Goal: Transaction & Acquisition: Purchase product/service

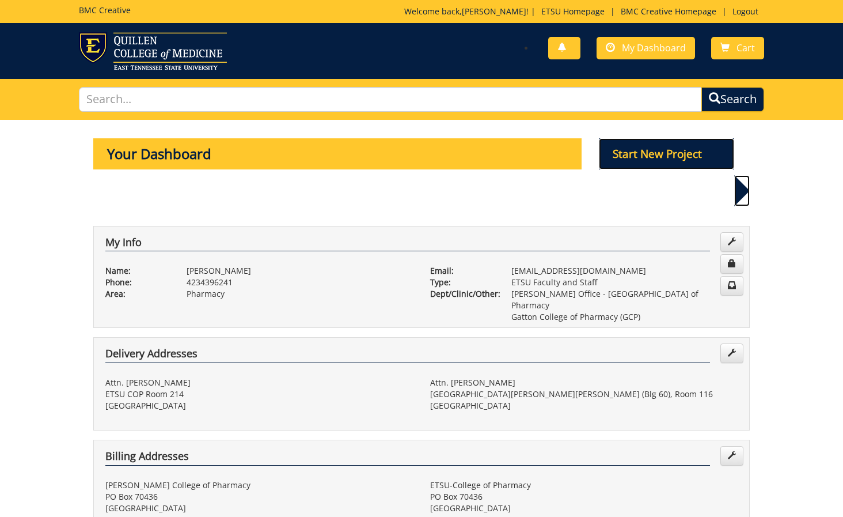
click at [718, 150] on p "Start New Project" at bounding box center [667, 153] width 136 height 31
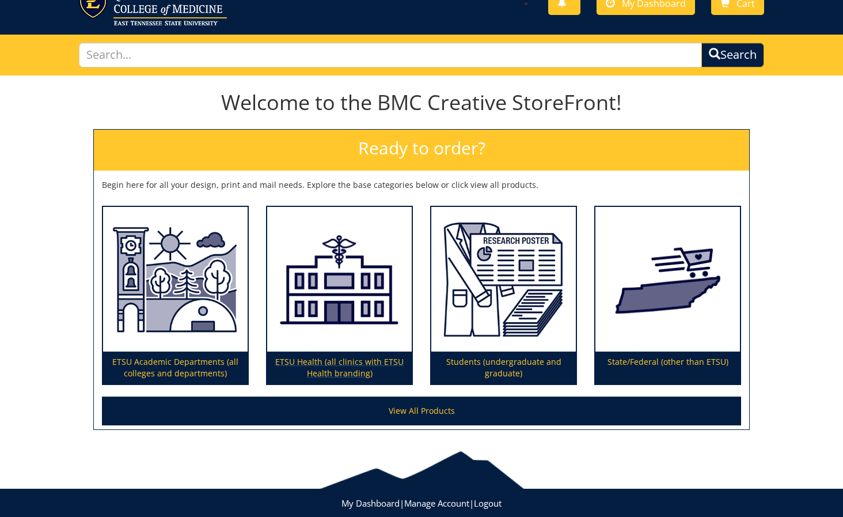
scroll to position [70, 0]
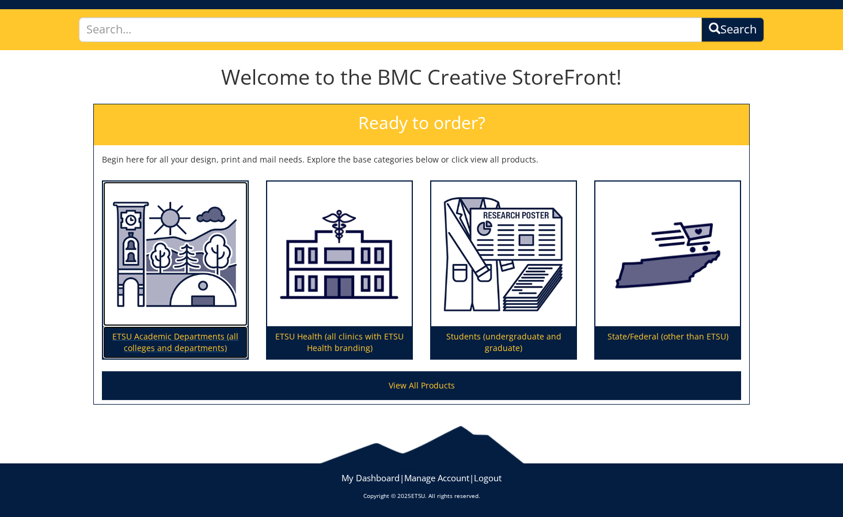
click at [213, 259] on img at bounding box center [175, 253] width 145 height 145
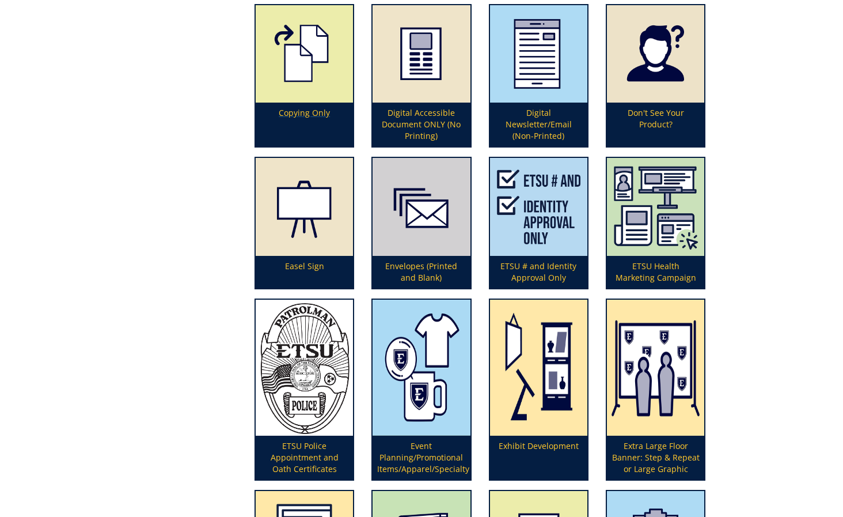
scroll to position [1010, 0]
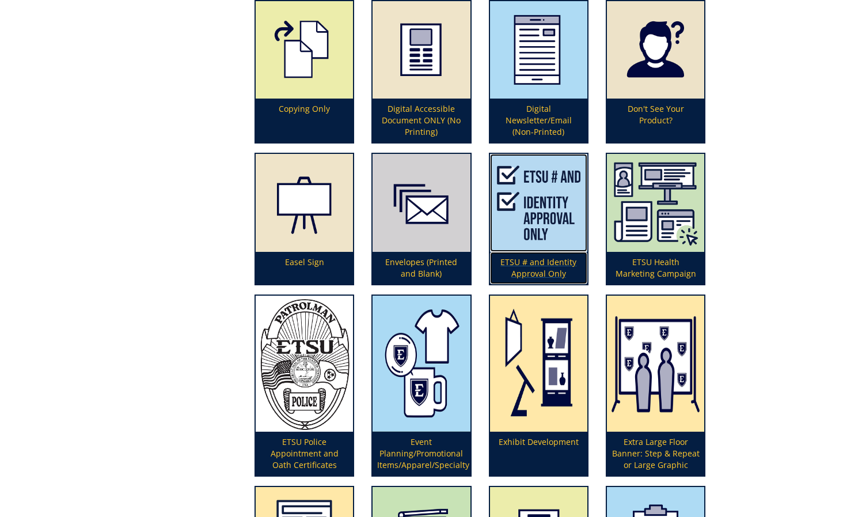
click at [528, 236] on img at bounding box center [538, 202] width 97 height 97
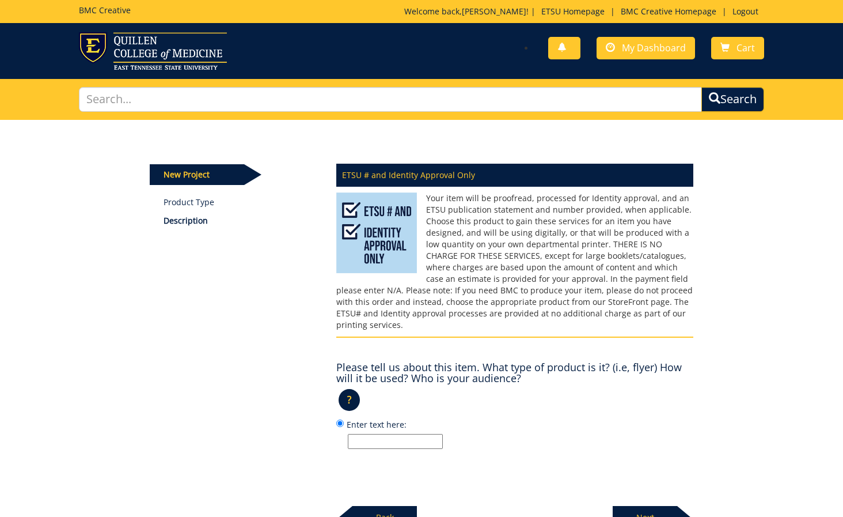
click at [394, 420] on label "Enter text here:" at bounding box center [514, 433] width 357 height 31
click at [344, 420] on input "Enter text here:" at bounding box center [339, 422] width 7 height 7
click at [397, 434] on input "Enter text here:" at bounding box center [395, 441] width 95 height 15
type input "digital only"
click at [652, 506] on p "Next" at bounding box center [645, 517] width 65 height 23
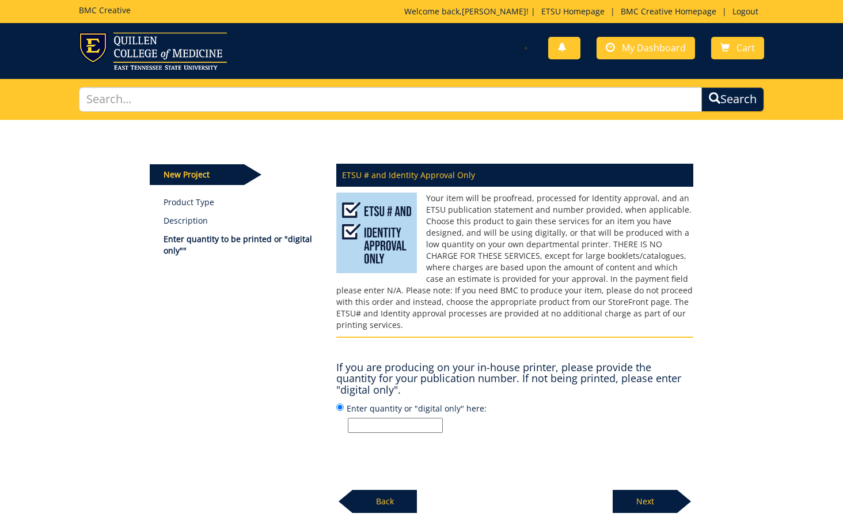
click at [404, 418] on input "Enter quantity or "digital only" here:" at bounding box center [395, 425] width 95 height 15
type input "digital only"
click at [633, 490] on p "Next" at bounding box center [645, 501] width 65 height 23
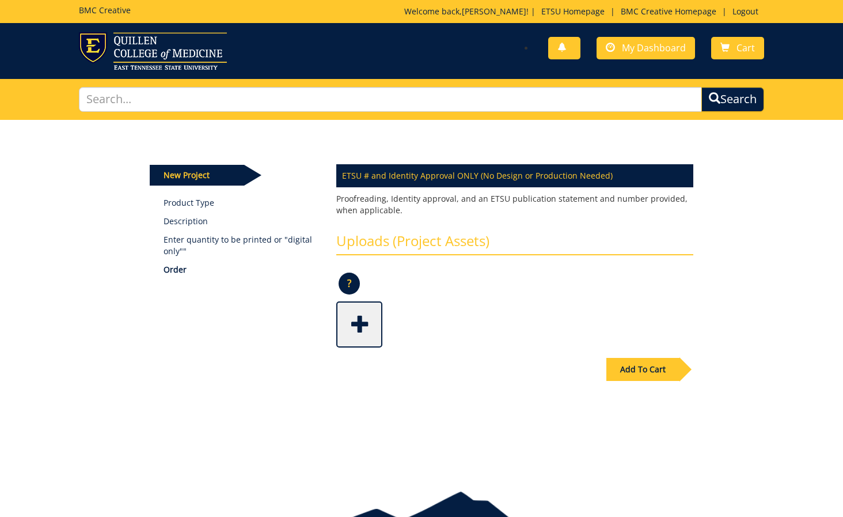
click at [334, 313] on div "Uploads (Project Assets) ? × Accepted File Types : design files - high resoluti…" at bounding box center [515, 285] width 374 height 126
click at [355, 317] on span at bounding box center [361, 323] width 46 height 40
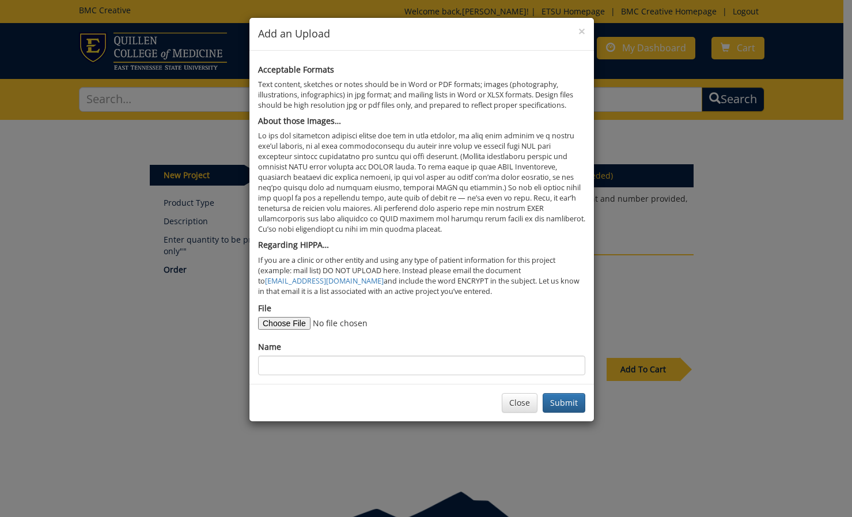
click at [288, 313] on div "File" at bounding box center [421, 315] width 327 height 27
click at [291, 317] on input "File" at bounding box center [336, 323] width 157 height 13
type input "C:\fakepath\tailgates f25.jpg"
click at [411, 367] on input "Name" at bounding box center [421, 365] width 327 height 20
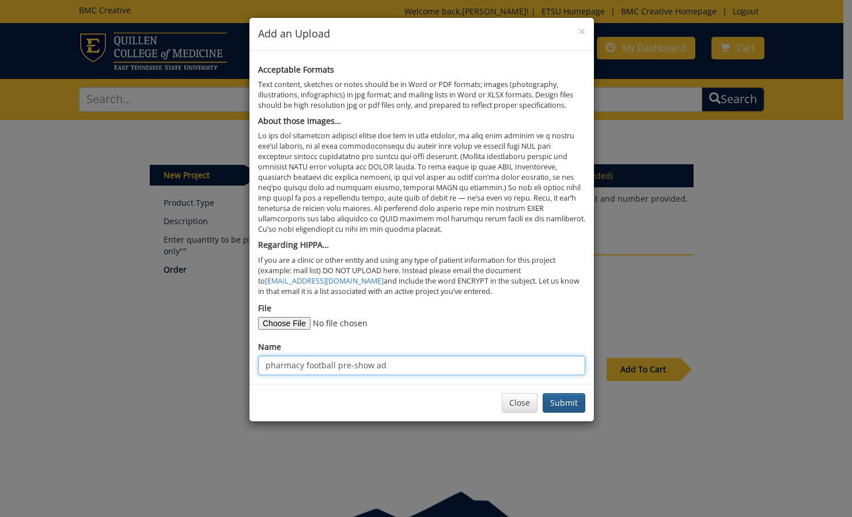
type input "pharmacy football pre-show ad"
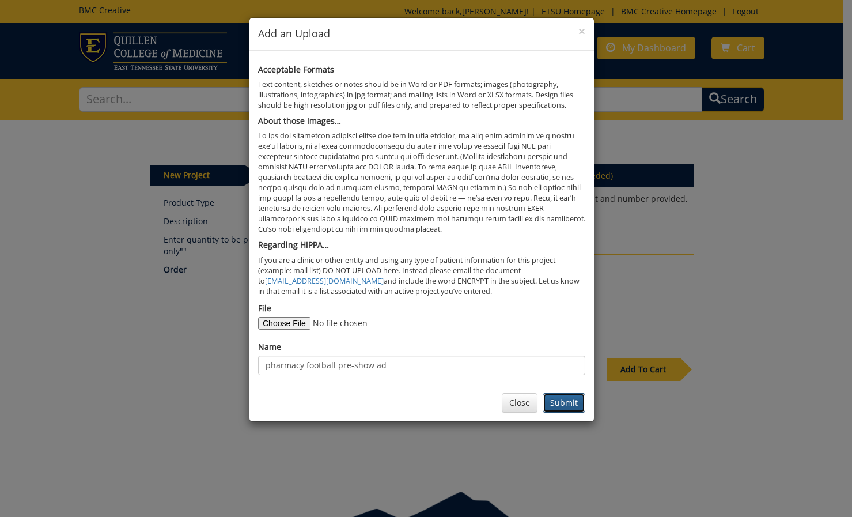
click at [568, 404] on button "Submit" at bounding box center [564, 403] width 43 height 20
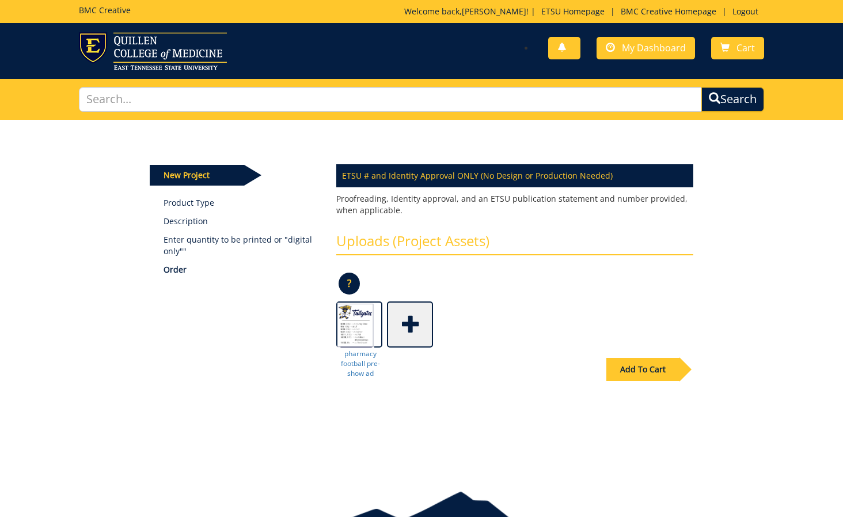
click at [621, 375] on div "Add To Cart" at bounding box center [642, 369] width 73 height 23
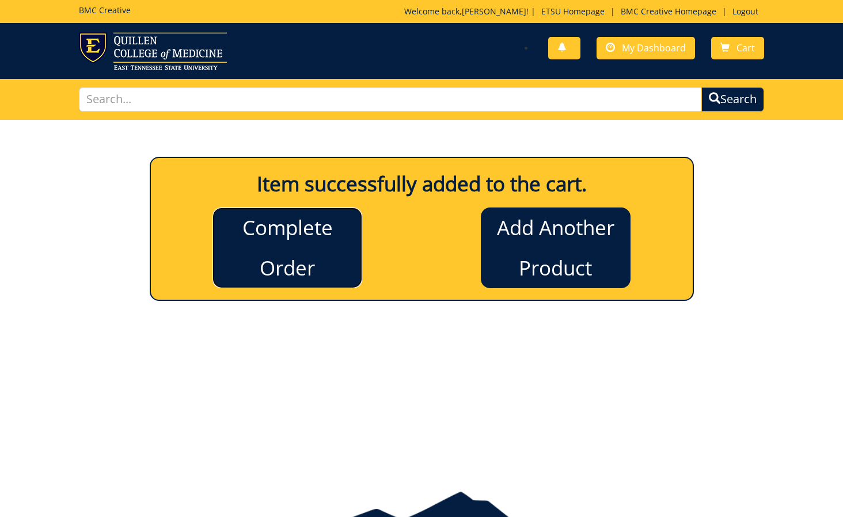
click at [333, 259] on link "Complete Order" at bounding box center [288, 247] width 150 height 81
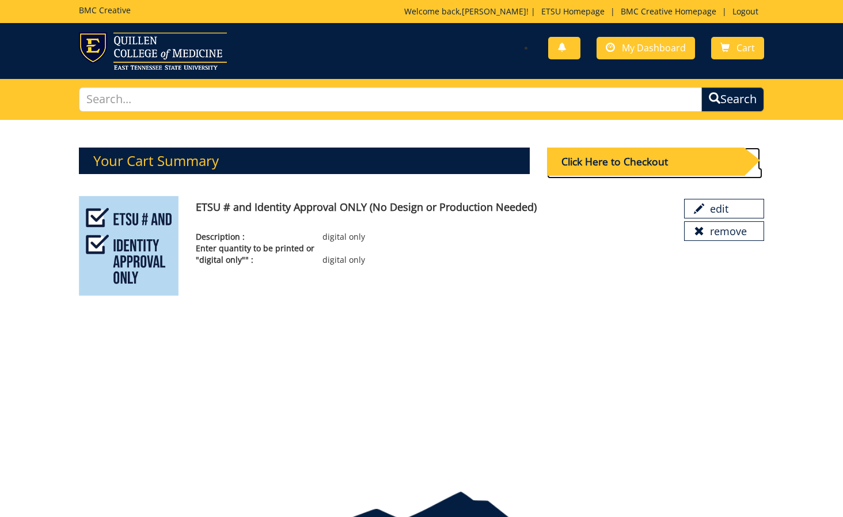
click at [633, 166] on div "Click Here to Checkout" at bounding box center [645, 161] width 197 height 28
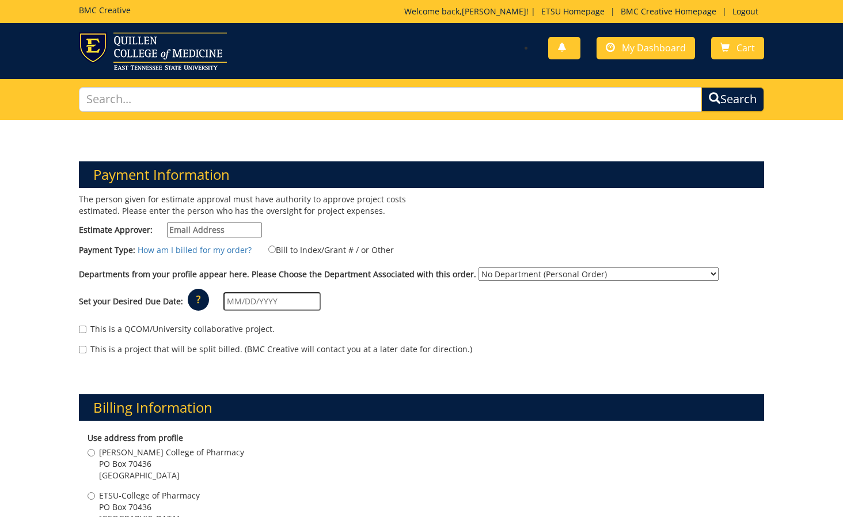
click at [213, 226] on input "Estimate Approver:" at bounding box center [214, 229] width 95 height 15
type input "[EMAIL_ADDRESS][DOMAIN_NAME]"
type input "[STREET_ADDRESS]"
type input "Elizabethton"
type input "37643"
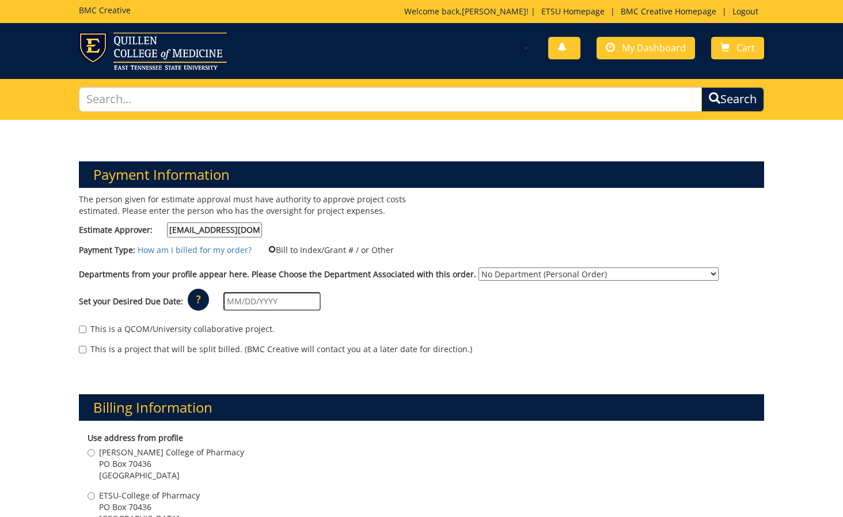
click at [268, 252] on input "Bill to Index/Grant # / or Other" at bounding box center [271, 248] width 7 height 7
radio input "true"
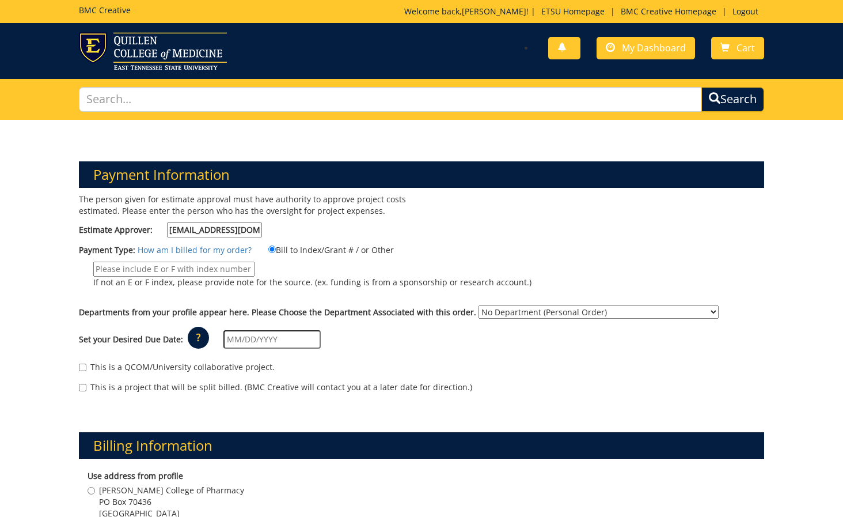
click at [223, 271] on input "If not an E or F index, please provide note for the source. (ex. funding is fro…" at bounding box center [173, 268] width 161 height 15
type input "36460"
click at [494, 308] on select "No Department (Personal Order) Dean's Office - Gatton College of Pharmacy Gatto…" at bounding box center [599, 311] width 240 height 13
select select "57"
click at [479, 305] on select "No Department (Personal Order) Dean's Office - Gatton College of Pharmacy Gatto…" at bounding box center [599, 311] width 240 height 13
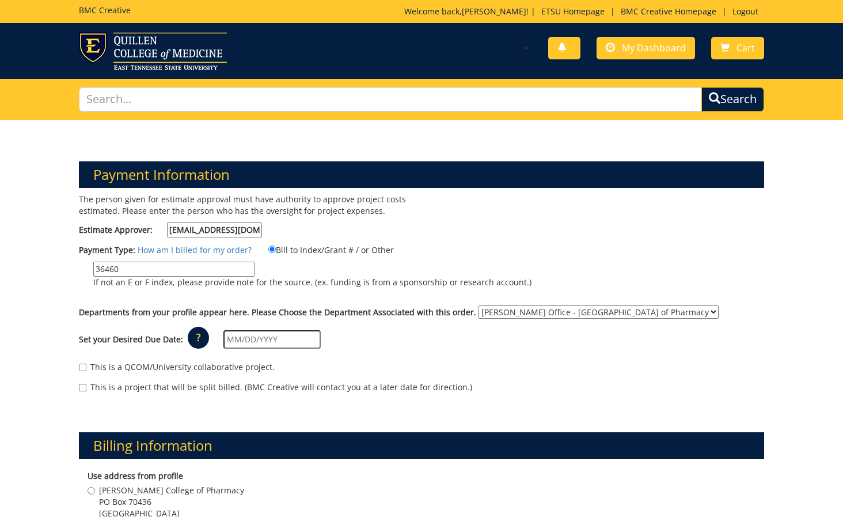
click at [260, 344] on input "text" at bounding box center [271, 339] width 97 height 18
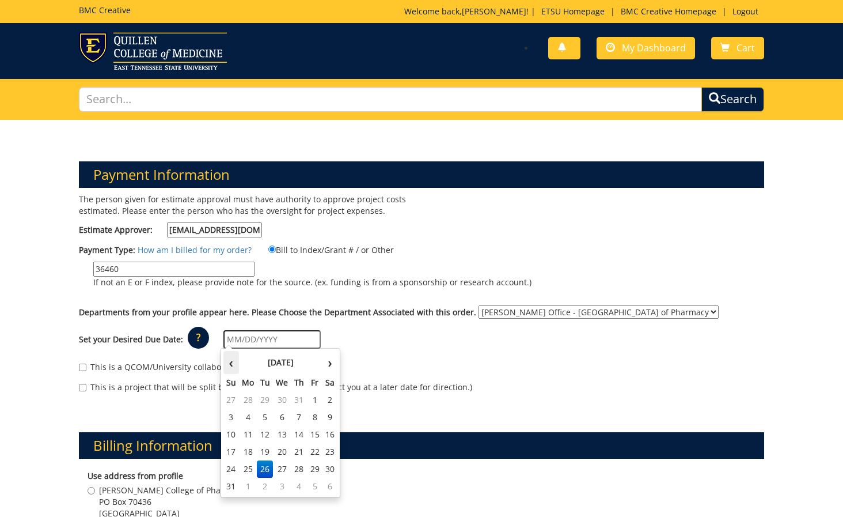
click at [229, 351] on th "‹" at bounding box center [231, 362] width 16 height 23
click at [330, 364] on th "›" at bounding box center [330, 362] width 15 height 23
click at [280, 469] on td "27" at bounding box center [282, 468] width 18 height 17
type input "[DATE]"
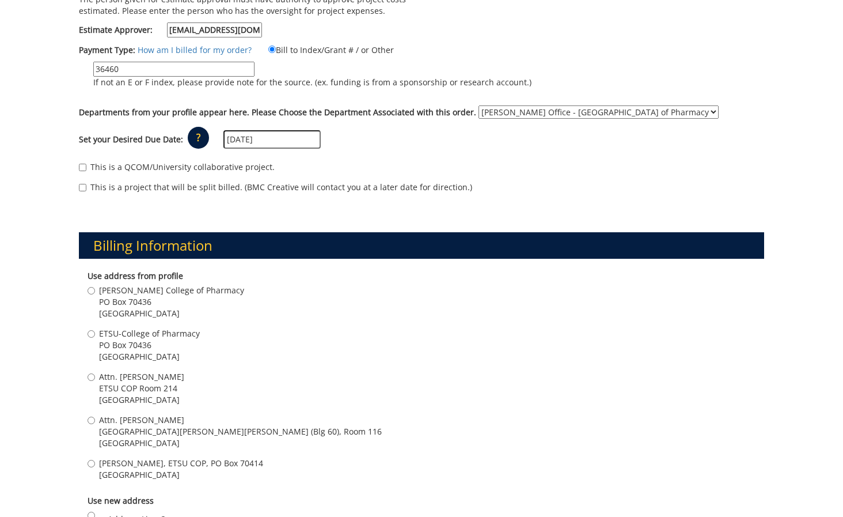
scroll to position [261, 0]
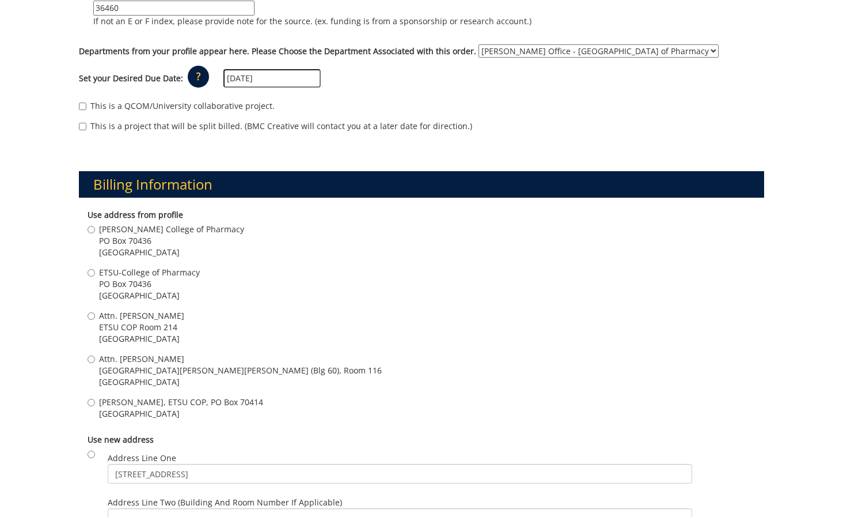
click at [152, 336] on span "Johnson City , TN 37614" at bounding box center [141, 339] width 85 height 12
click at [95, 320] on input "Attn. Stephen Woodward ETSU COP Room 214 Johnson City , TN 37614" at bounding box center [91, 315] width 7 height 7
radio input "true"
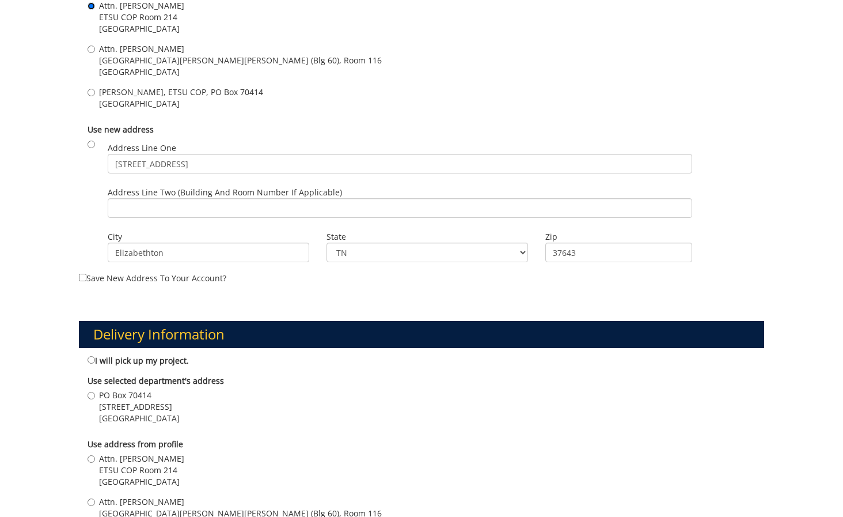
scroll to position [697, 0]
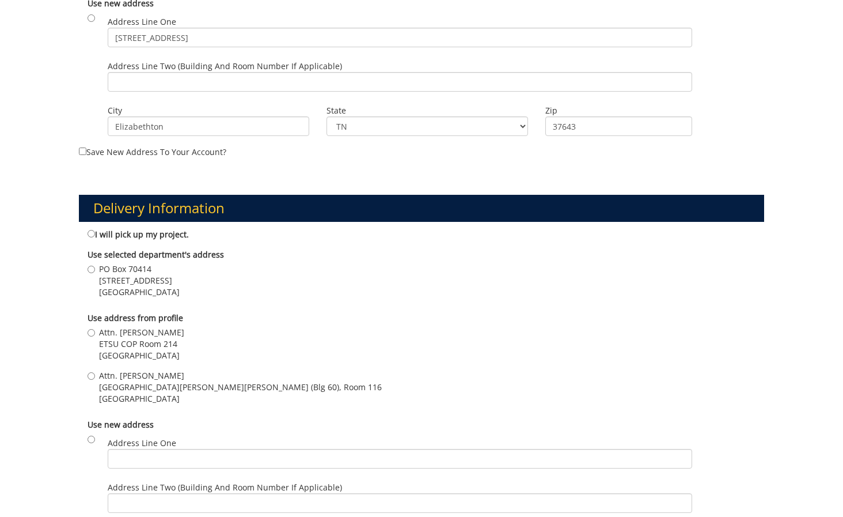
click at [142, 335] on span "Attn. [PERSON_NAME]" at bounding box center [141, 333] width 85 height 12
click at [95, 335] on input "Attn. Stephen Woodward ETSU COP Room 214 Johnson City , TN 37614" at bounding box center [91, 332] width 7 height 7
radio input "true"
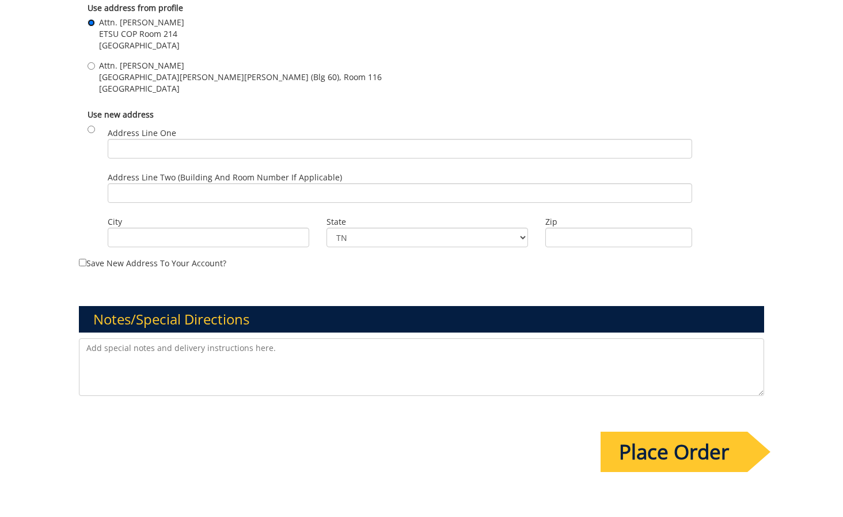
scroll to position [1007, 0]
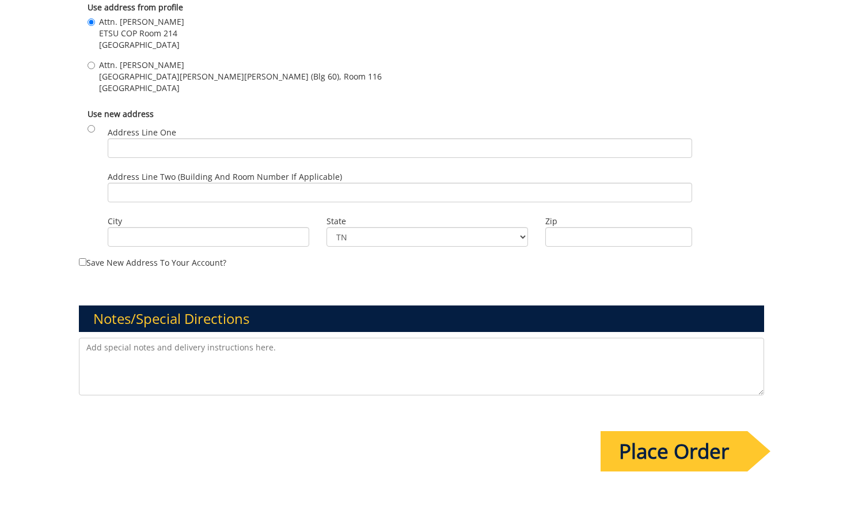
click at [656, 446] on input "Place Order" at bounding box center [674, 451] width 147 height 40
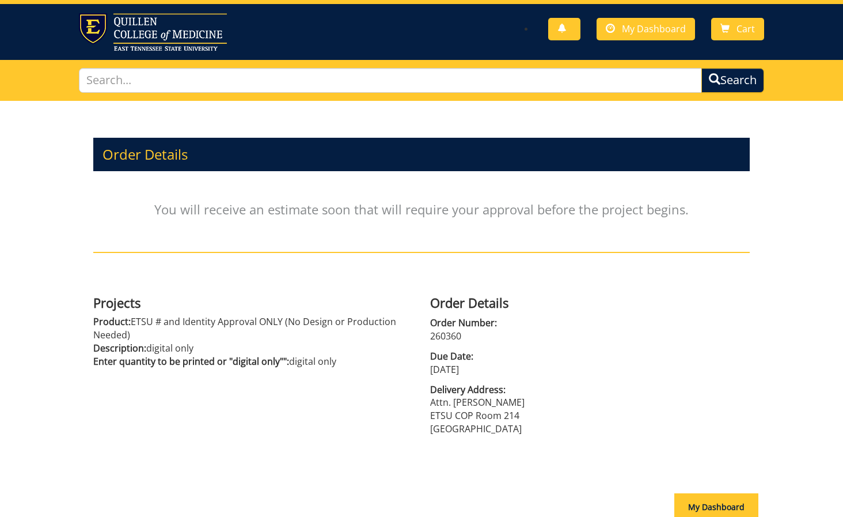
scroll to position [134, 0]
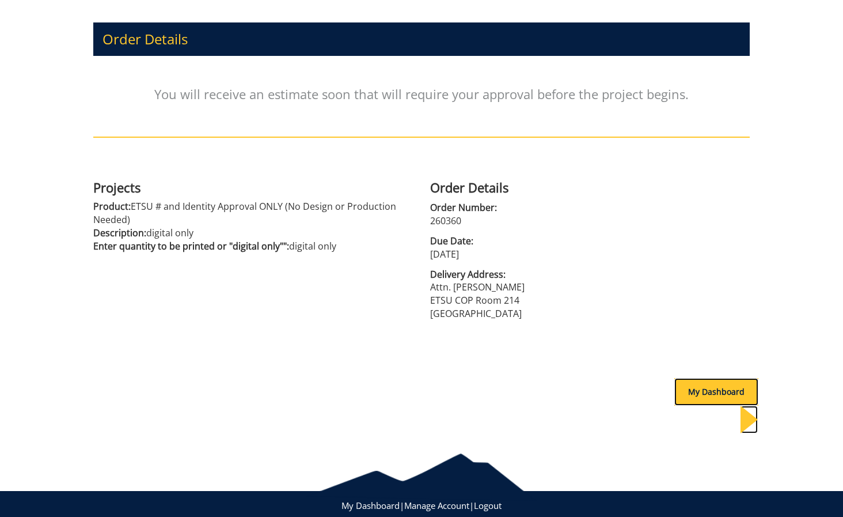
click at [690, 390] on div "My Dashboard" at bounding box center [716, 392] width 84 height 28
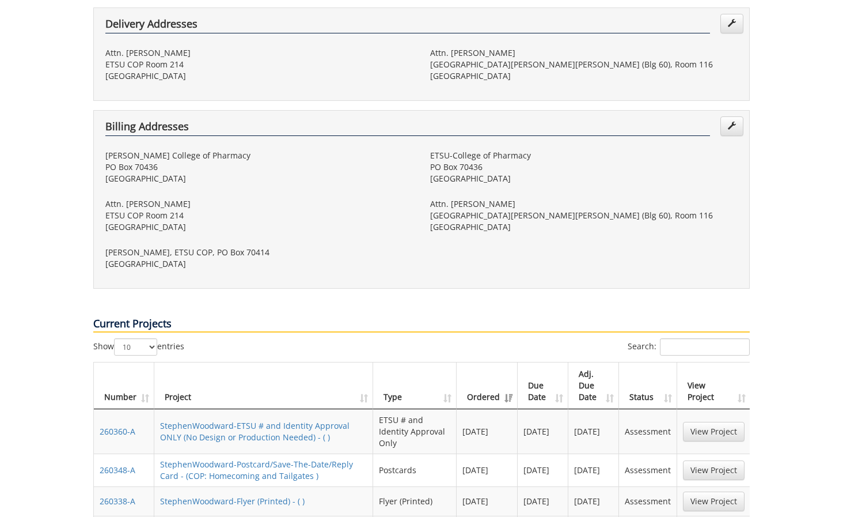
scroll to position [532, 0]
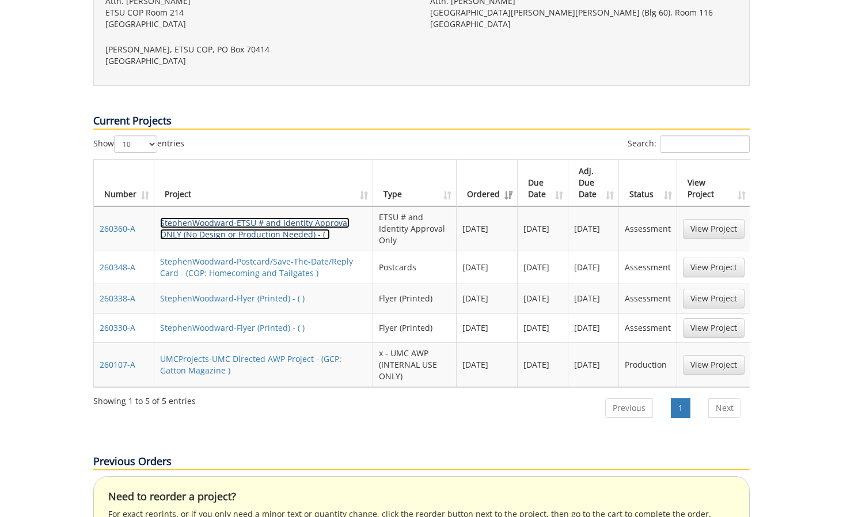
click at [256, 217] on link "StephenWoodward-ETSU # and Identity Approval ONLY (No Design or Production Need…" at bounding box center [254, 228] width 189 height 22
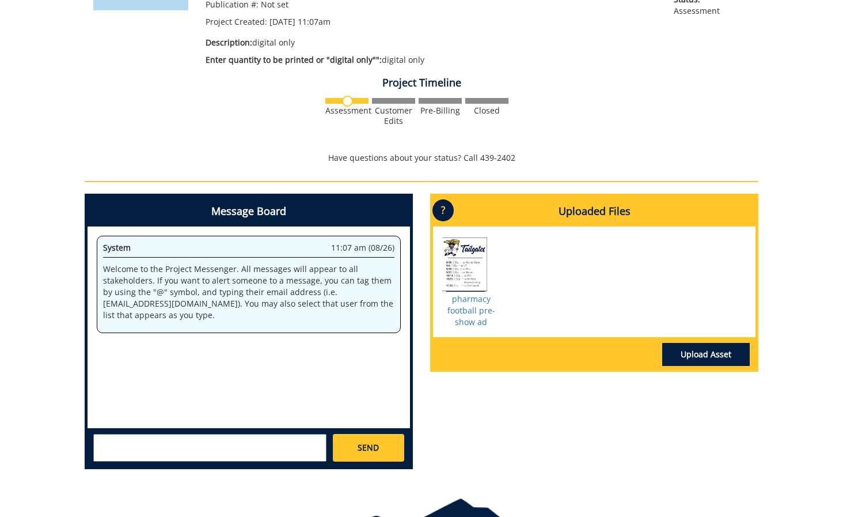
scroll to position [240, 0]
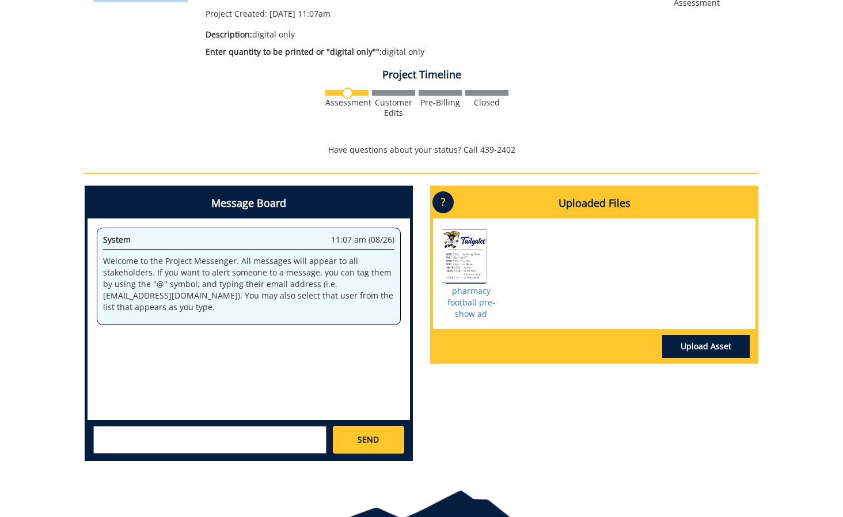
click at [226, 448] on textarea at bounding box center [209, 440] width 233 height 28
type textarea "@[EMAIL_ADDRESS][DOMAIN_NAME] for the pre-show scoreboard at football"
click at [368, 448] on link "SEND" at bounding box center [368, 440] width 71 height 28
